Goal: Use online tool/utility

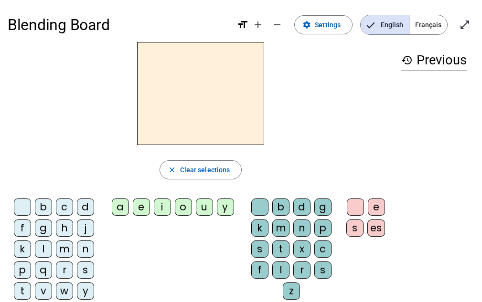
click at [64, 247] on div "m" at bounding box center [64, 249] width 17 height 17
click at [119, 206] on div "a" at bounding box center [120, 207] width 17 height 17
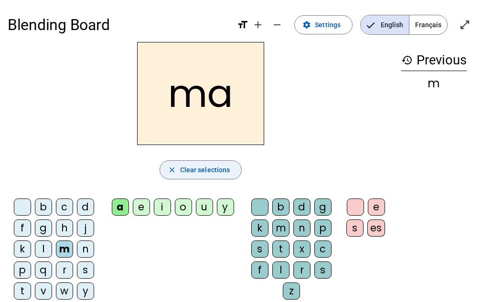
click at [176, 167] on mat-icon "close" at bounding box center [172, 170] width 9 height 9
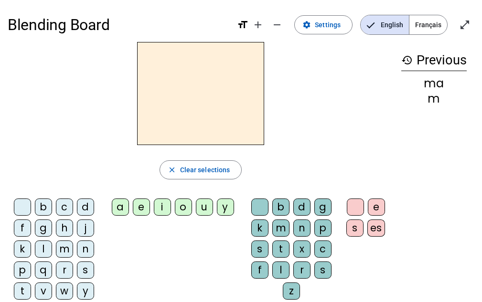
scroll to position [48, 0]
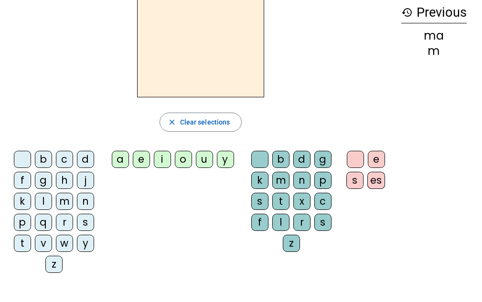
click at [159, 163] on div "i" at bounding box center [162, 159] width 17 height 17
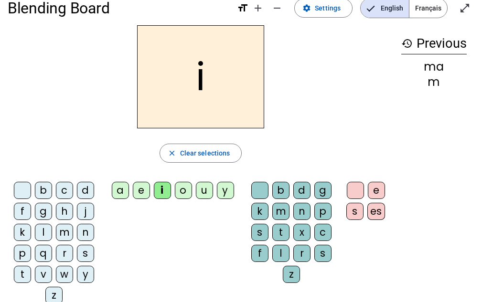
scroll to position [0, 0]
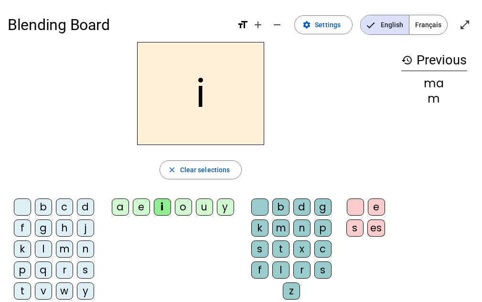
click at [280, 268] on div "l" at bounding box center [280, 270] width 17 height 17
click at [63, 252] on div "m" at bounding box center [64, 249] width 17 height 17
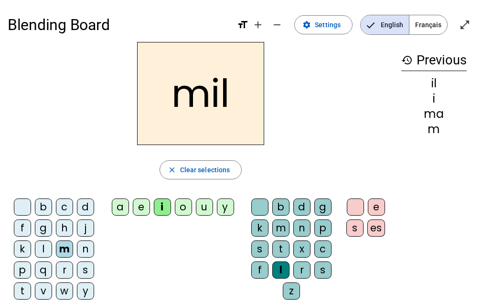
click at [119, 206] on div "a" at bounding box center [120, 207] width 17 height 17
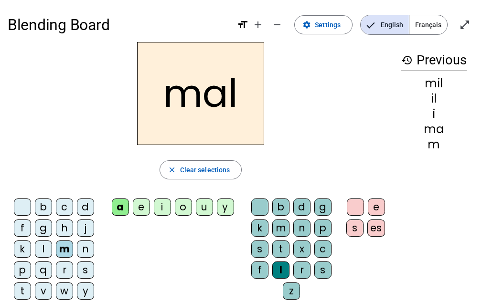
click at [256, 211] on div at bounding box center [259, 207] width 17 height 17
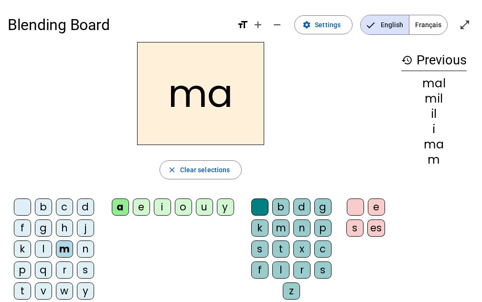
click at [44, 248] on div "l" at bounding box center [43, 249] width 17 height 17
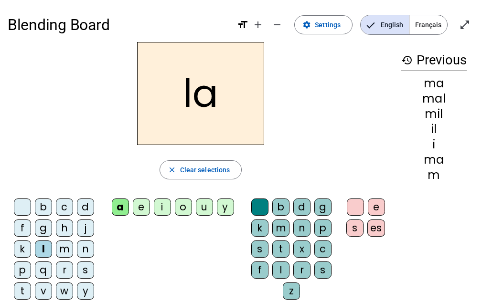
click at [202, 201] on div "u" at bounding box center [204, 207] width 17 height 17
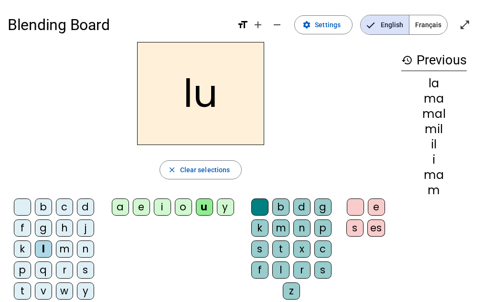
click at [87, 207] on div "d" at bounding box center [85, 207] width 17 height 17
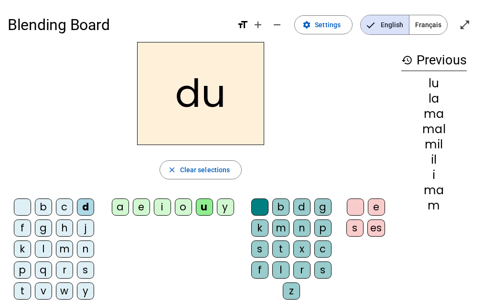
click at [87, 207] on div "d" at bounding box center [85, 207] width 17 height 17
click at [88, 207] on div "d" at bounding box center [85, 207] width 17 height 17
click at [23, 292] on div "t" at bounding box center [22, 291] width 17 height 17
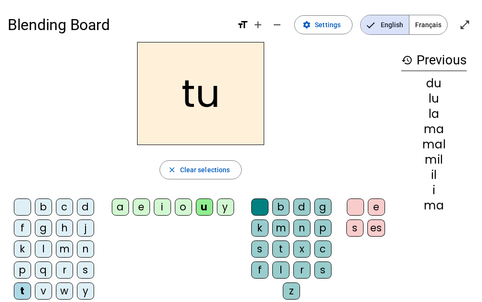
click at [143, 208] on div "e" at bounding box center [141, 207] width 17 height 17
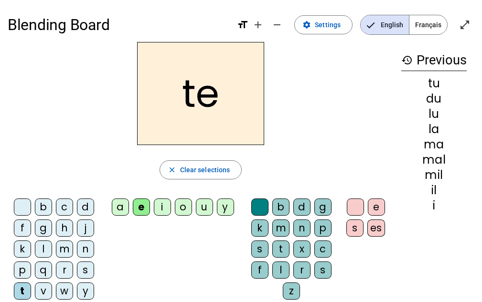
click at [84, 205] on div "d" at bounding box center [85, 207] width 17 height 17
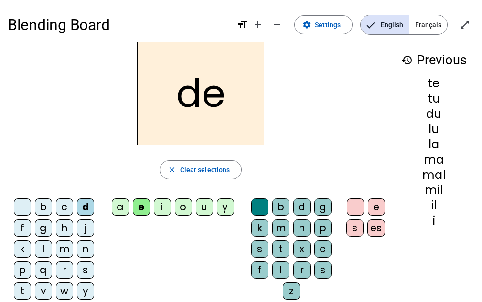
click at [86, 226] on div "j" at bounding box center [85, 228] width 17 height 17
click at [87, 227] on div "j" at bounding box center [85, 228] width 17 height 17
click at [85, 227] on div "j" at bounding box center [85, 228] width 17 height 17
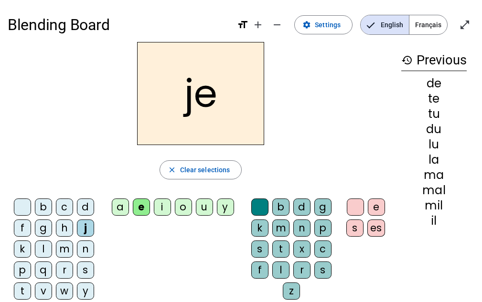
click at [85, 227] on div "j" at bounding box center [85, 228] width 17 height 17
click at [87, 227] on div "j" at bounding box center [85, 228] width 17 height 17
